Goal: Communication & Community: Answer question/provide support

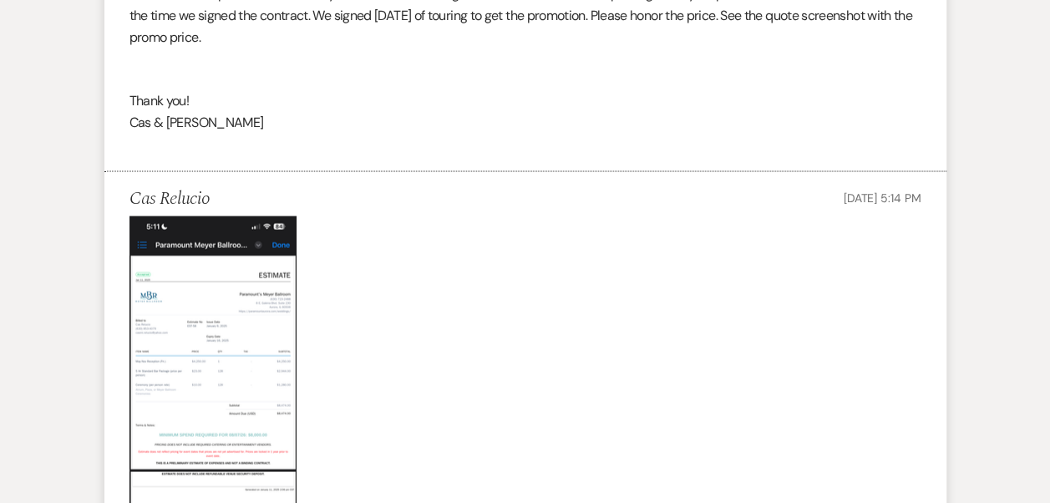
scroll to position [1588, 0]
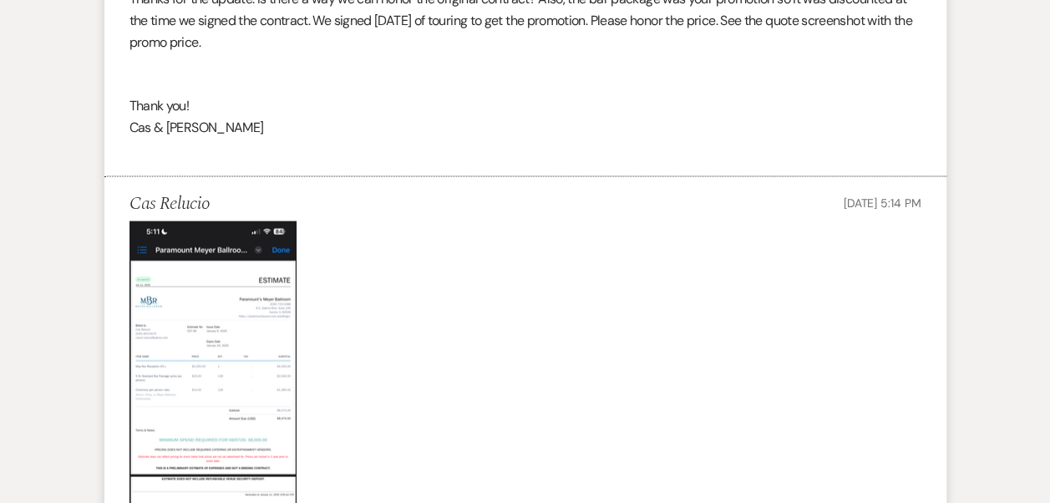
click at [256, 313] on img at bounding box center [213, 401] width 167 height 361
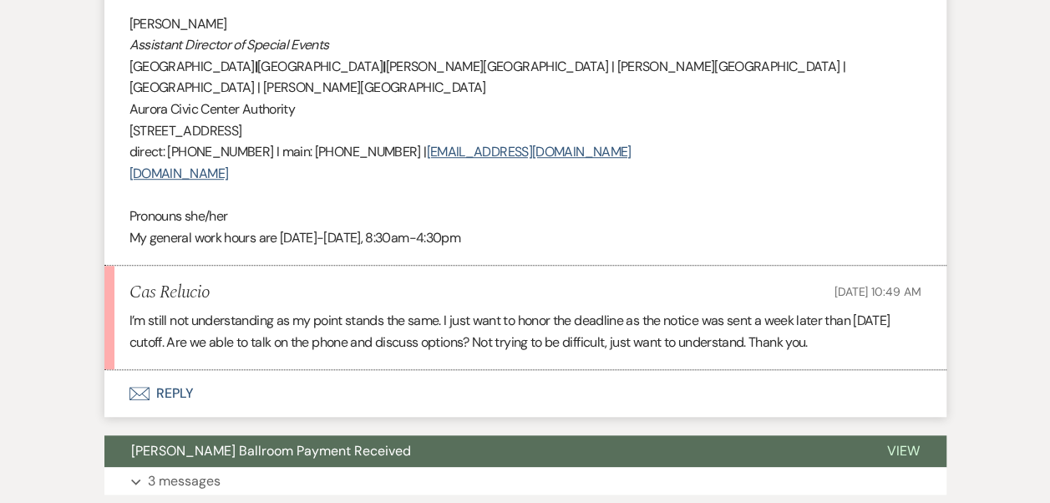
scroll to position [3677, 0]
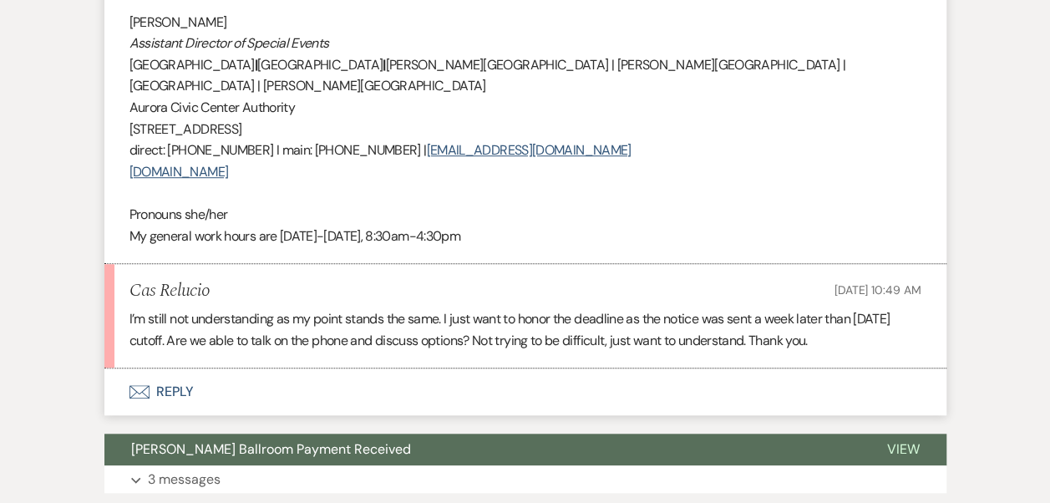
drag, startPoint x: 826, startPoint y: 298, endPoint x: 129, endPoint y: 275, distance: 697.3
click at [130, 308] on p "I’m still not understanding as my point stands the same. I just want to honor t…" at bounding box center [526, 329] width 792 height 43
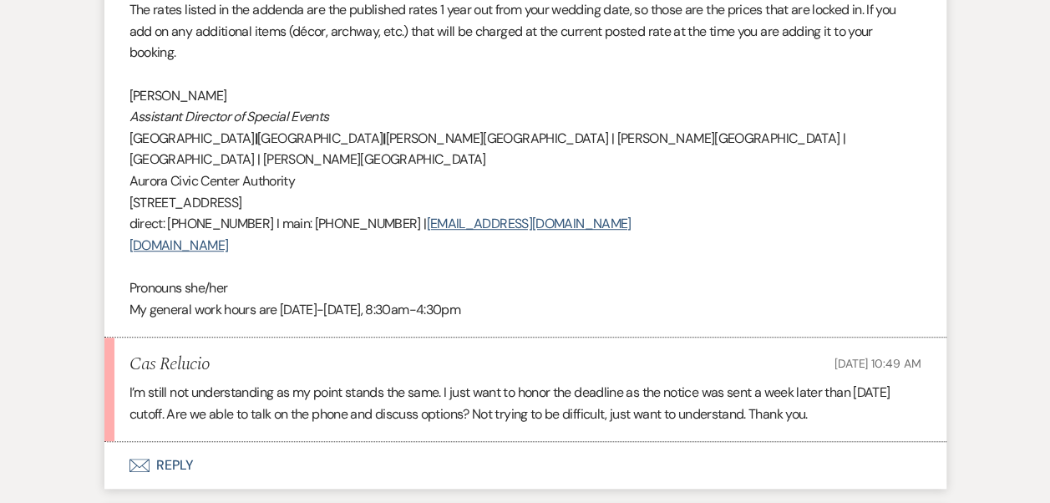
scroll to position [3844, 0]
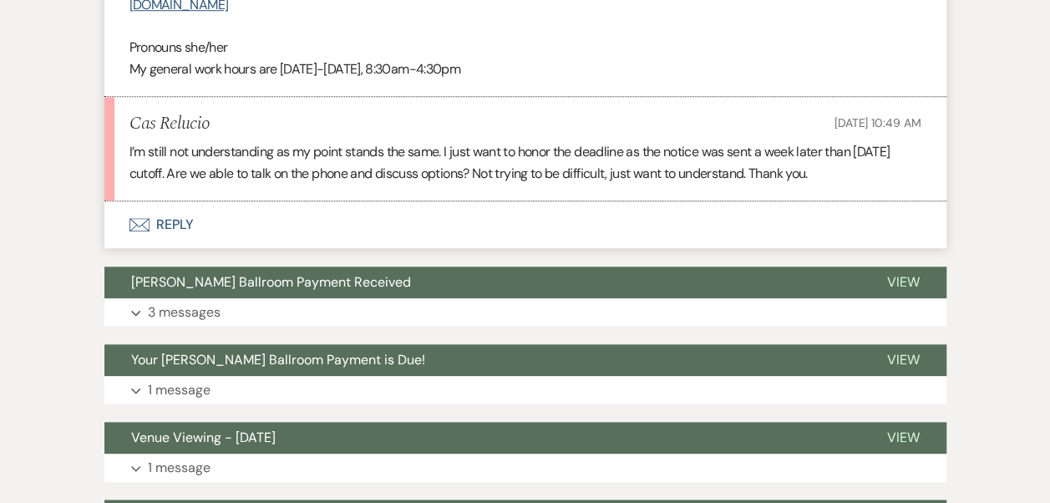
click at [836, 141] on p "I’m still not understanding as my point stands the same. I just want to honor t…" at bounding box center [526, 162] width 792 height 43
drag, startPoint x: 660, startPoint y: 117, endPoint x: 448, endPoint y: 105, distance: 212.6
click at [448, 141] on p "I’m still not understanding as my point stands the same. I just want to honor t…" at bounding box center [526, 162] width 792 height 43
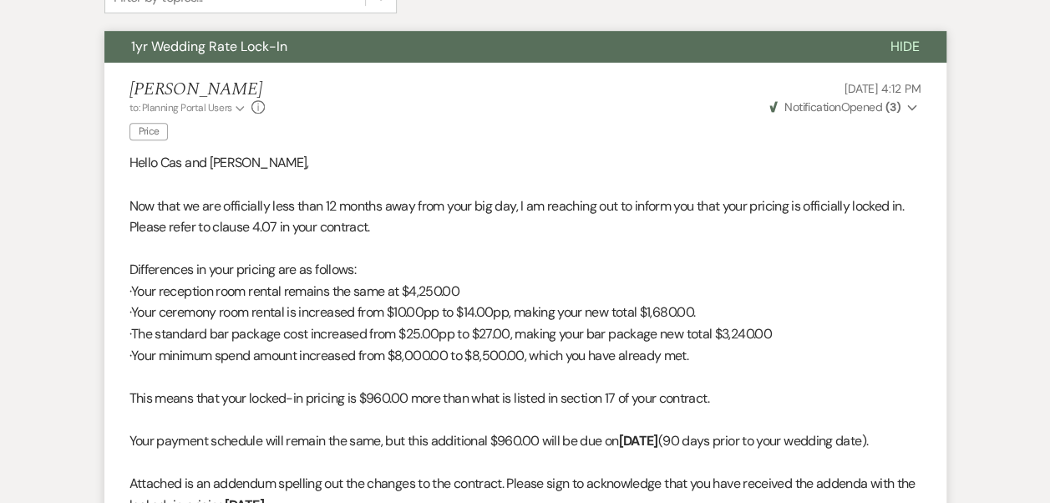
scroll to position [0, 0]
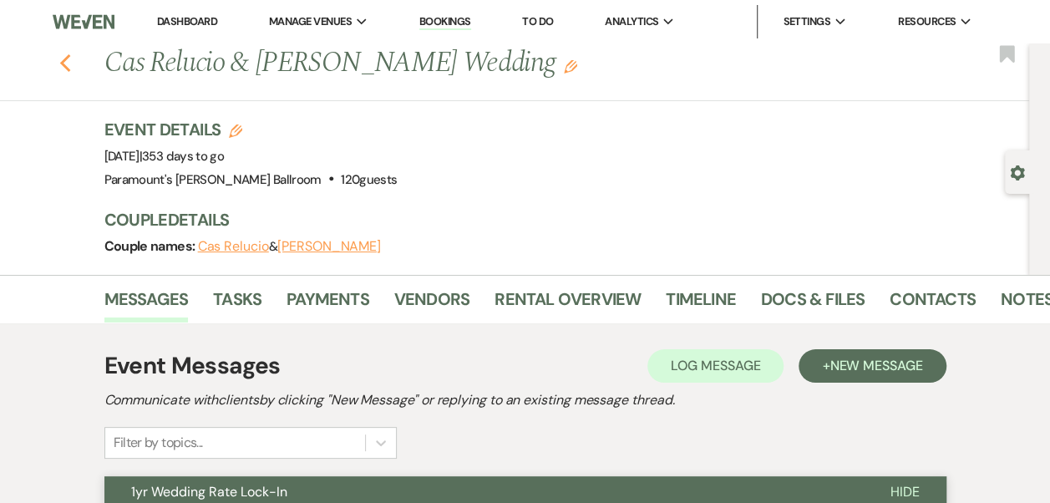
click at [72, 65] on icon "Previous" at bounding box center [65, 63] width 13 height 20
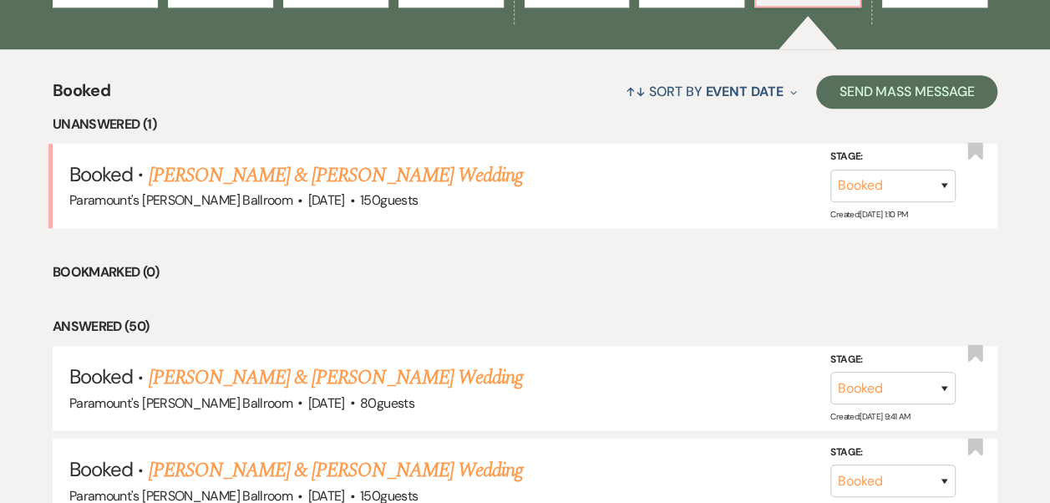
scroll to position [552, 0]
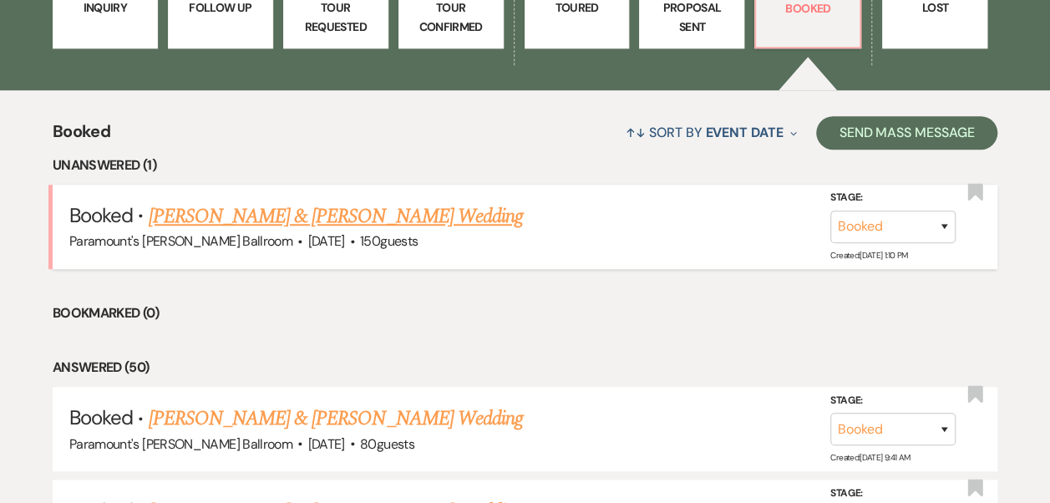
click at [369, 211] on link "[PERSON_NAME] & [PERSON_NAME] Wedding" at bounding box center [335, 216] width 374 height 30
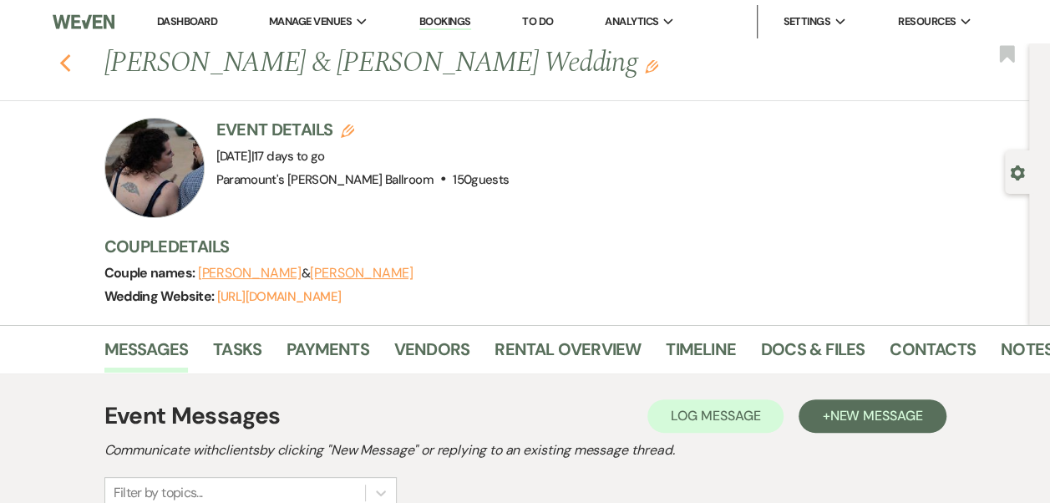
click at [70, 65] on use "button" at bounding box center [64, 63] width 11 height 18
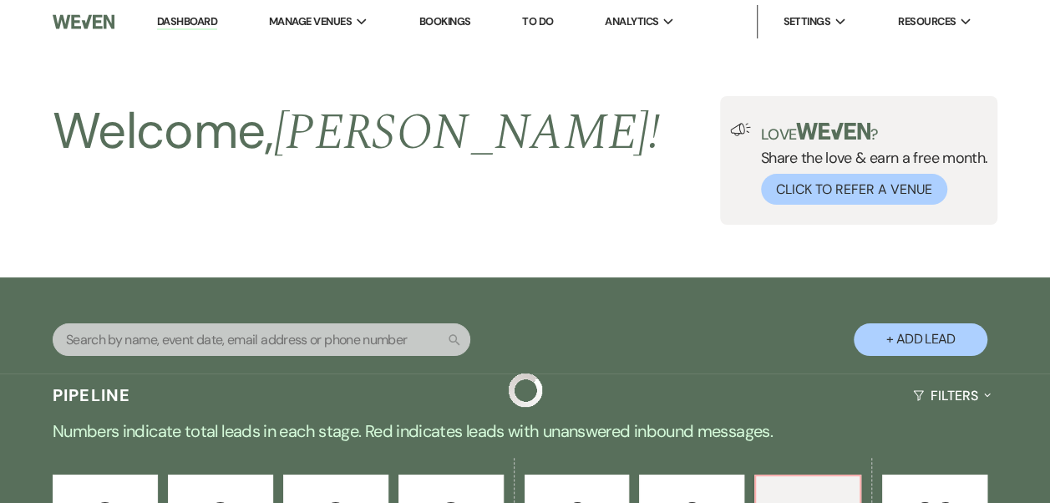
scroll to position [552, 0]
